Goal: Check status: Check status

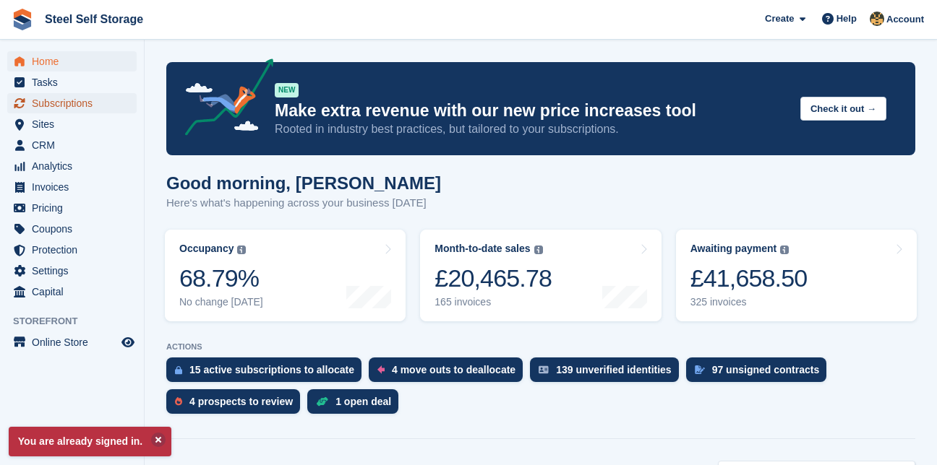
click at [56, 103] on span "Subscriptions" at bounding box center [75, 103] width 87 height 20
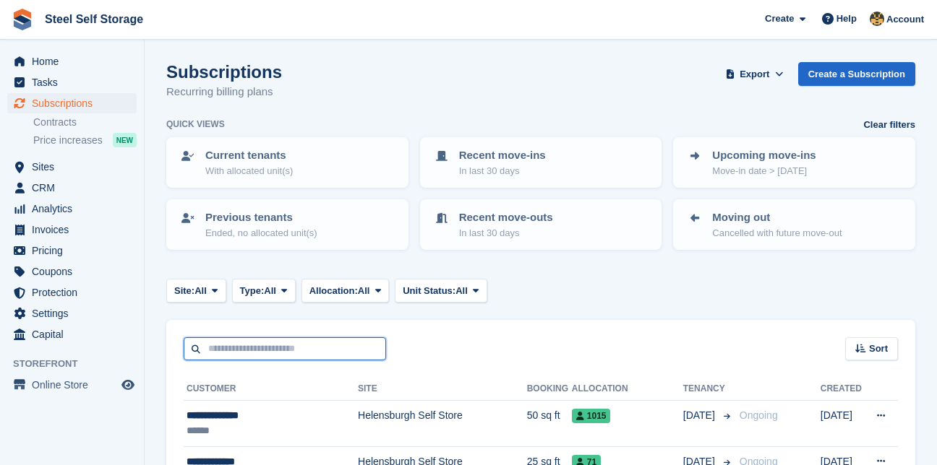
click at [258, 342] on input "text" at bounding box center [285, 350] width 202 height 24
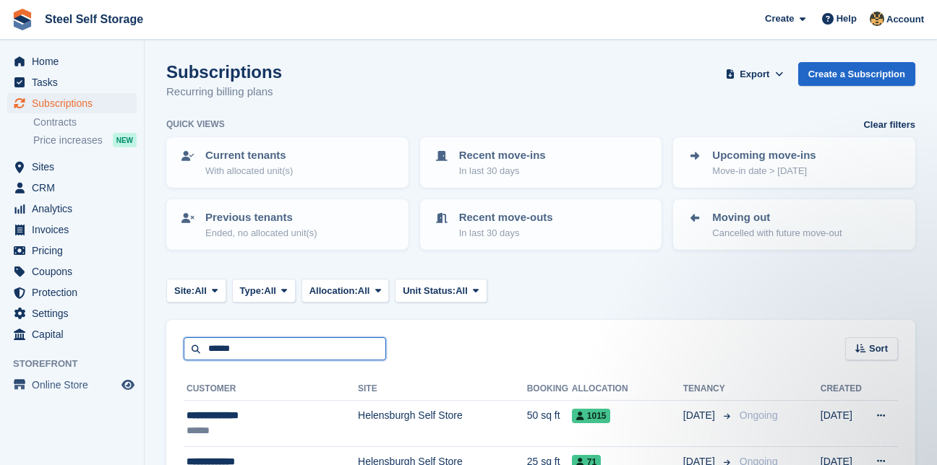
type input "******"
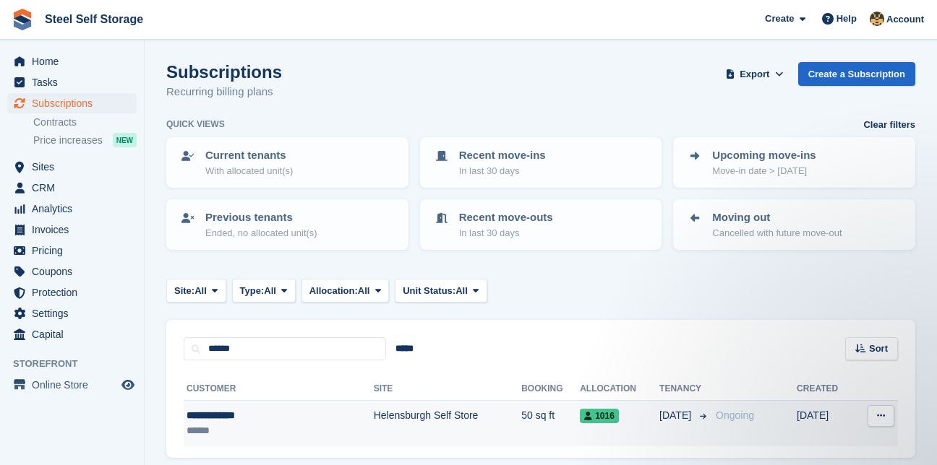
click at [390, 417] on td "Helensburgh Self Store" at bounding box center [448, 424] width 148 height 46
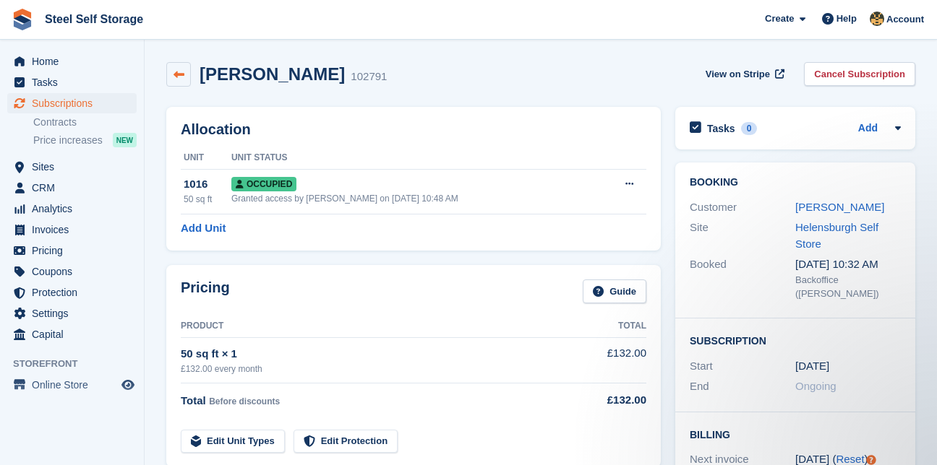
click at [178, 69] on icon at bounding box center [178, 74] width 11 height 11
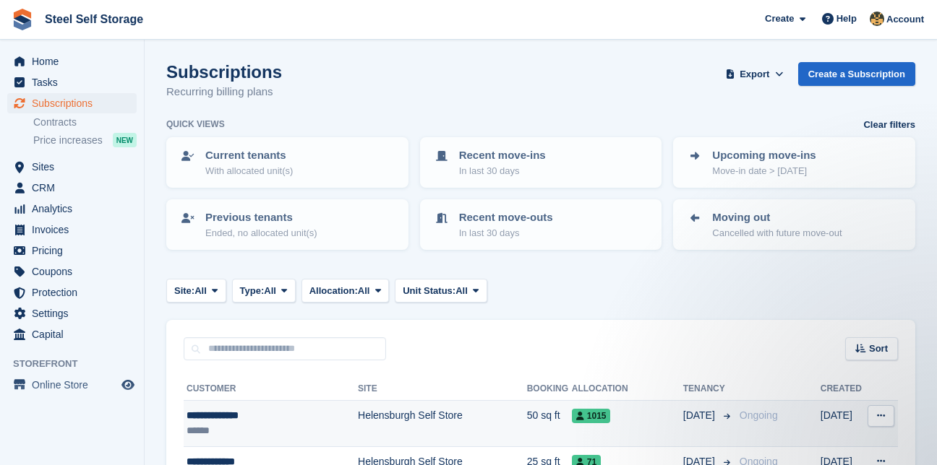
click at [384, 414] on td "Helensburgh Self Store" at bounding box center [442, 424] width 169 height 46
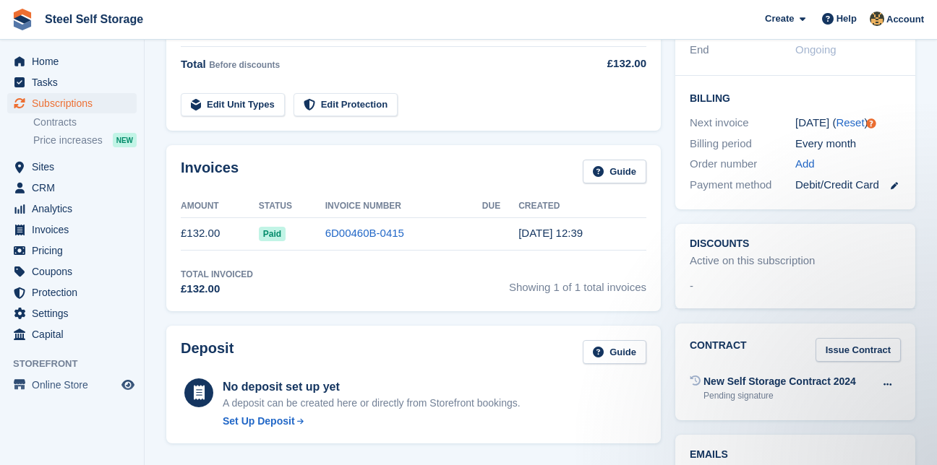
scroll to position [341, 0]
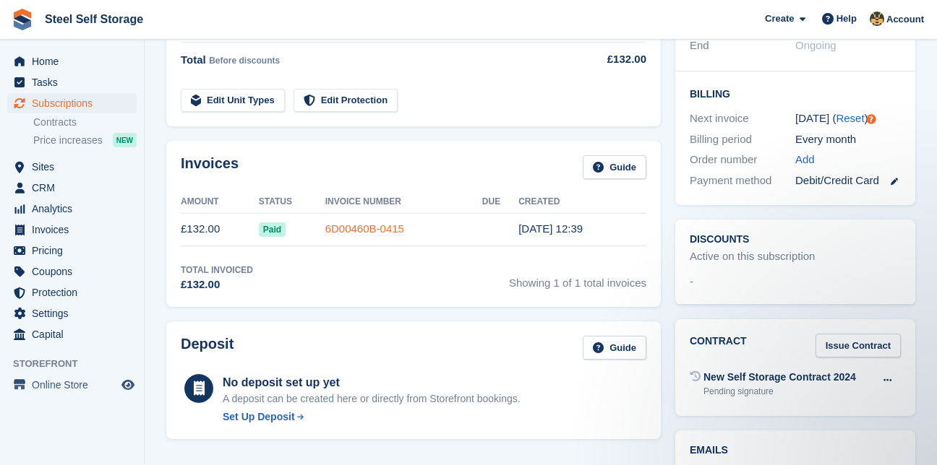
click at [350, 229] on link "6D00460B-0415" at bounding box center [364, 229] width 79 height 12
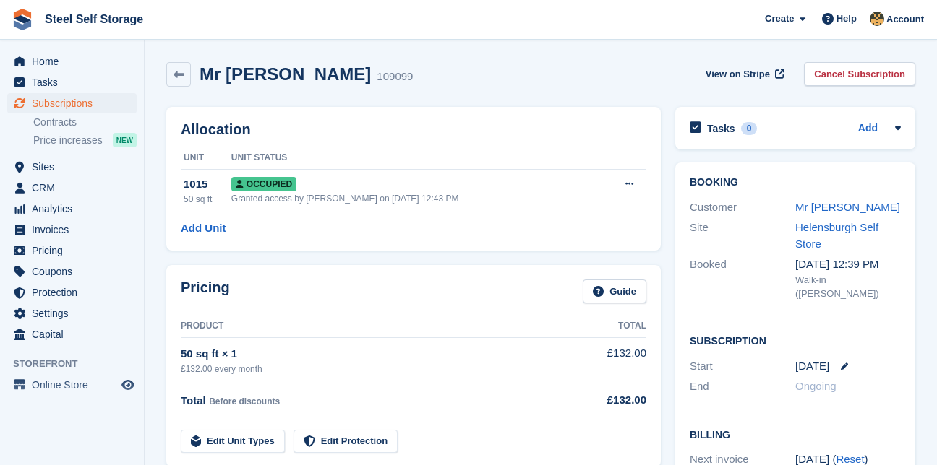
scroll to position [341, 0]
